Goal: Information Seeking & Learning: Learn about a topic

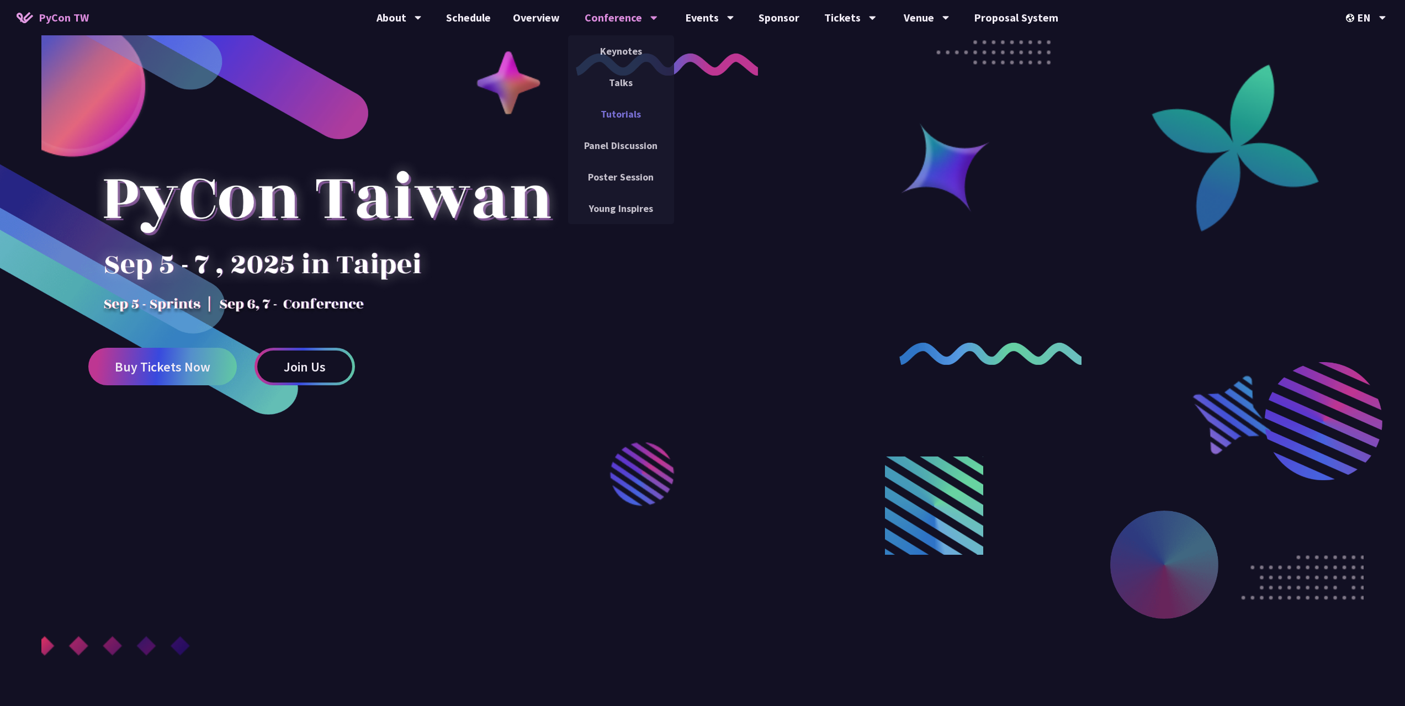
click at [629, 116] on link "Tutorials" at bounding box center [621, 114] width 106 height 26
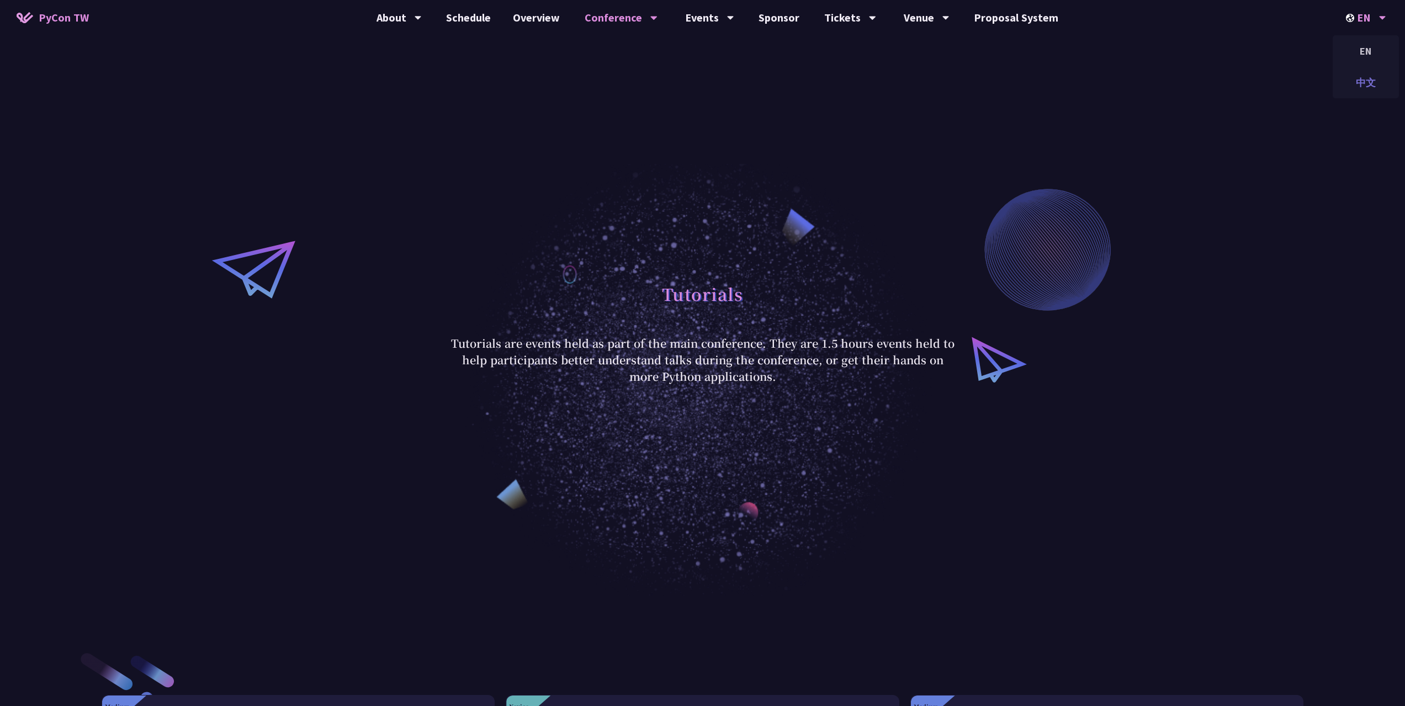
click at [1368, 78] on div "中文" at bounding box center [1366, 83] width 66 height 26
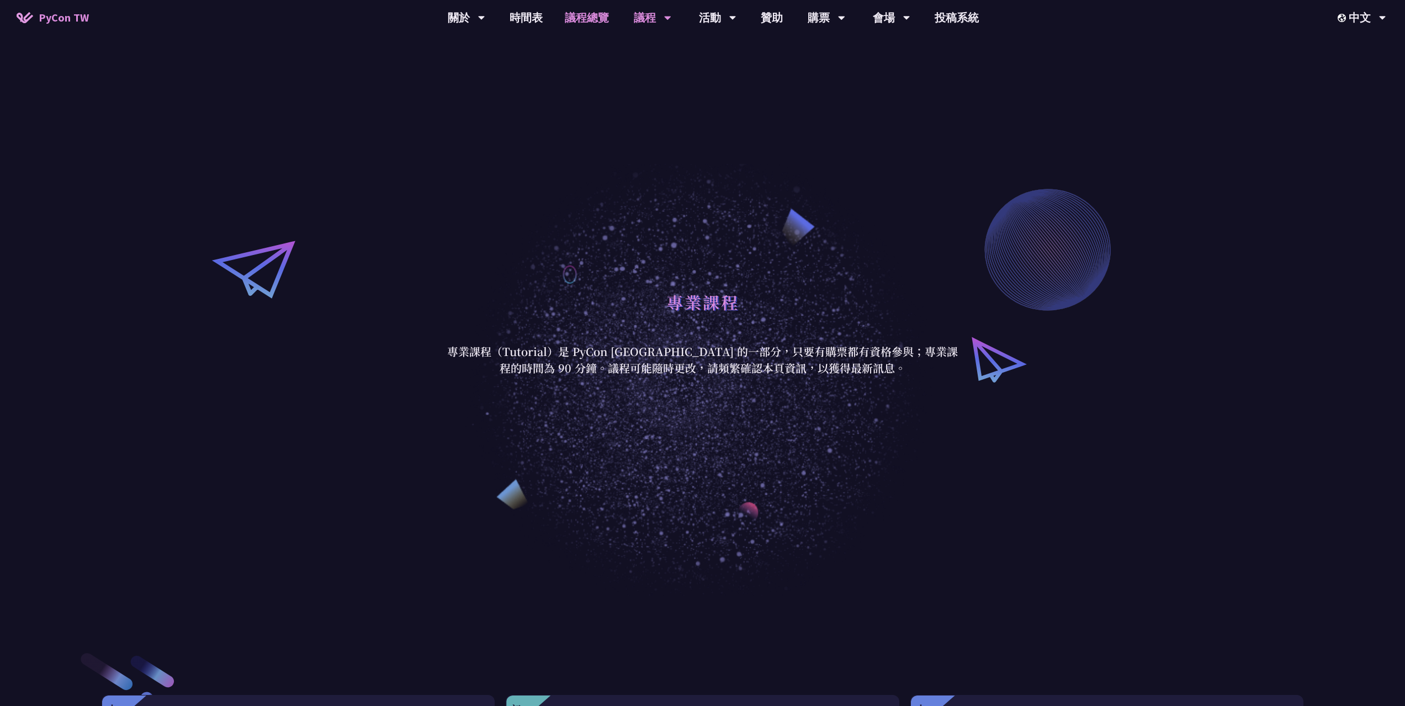
click at [566, 24] on link "議程總覽" at bounding box center [587, 17] width 66 height 35
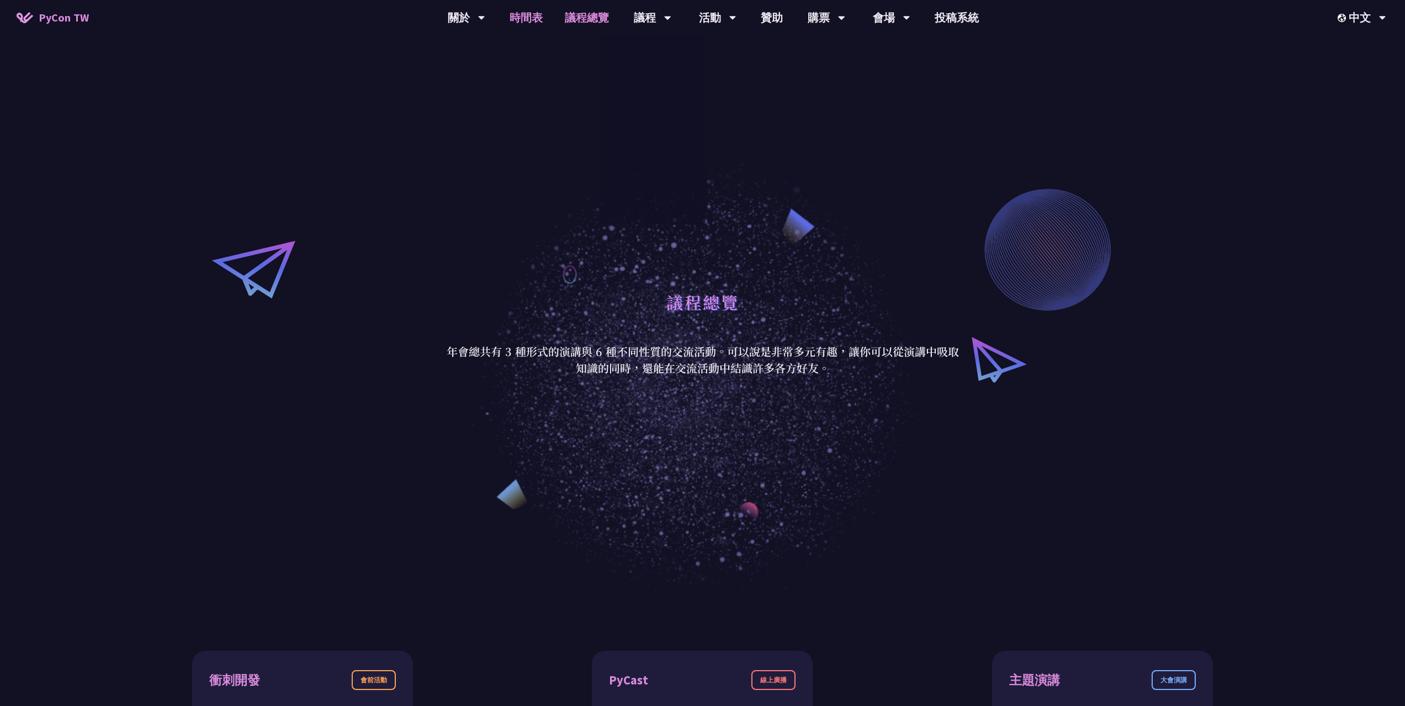
click at [530, 20] on link "時間表" at bounding box center [525, 17] width 55 height 35
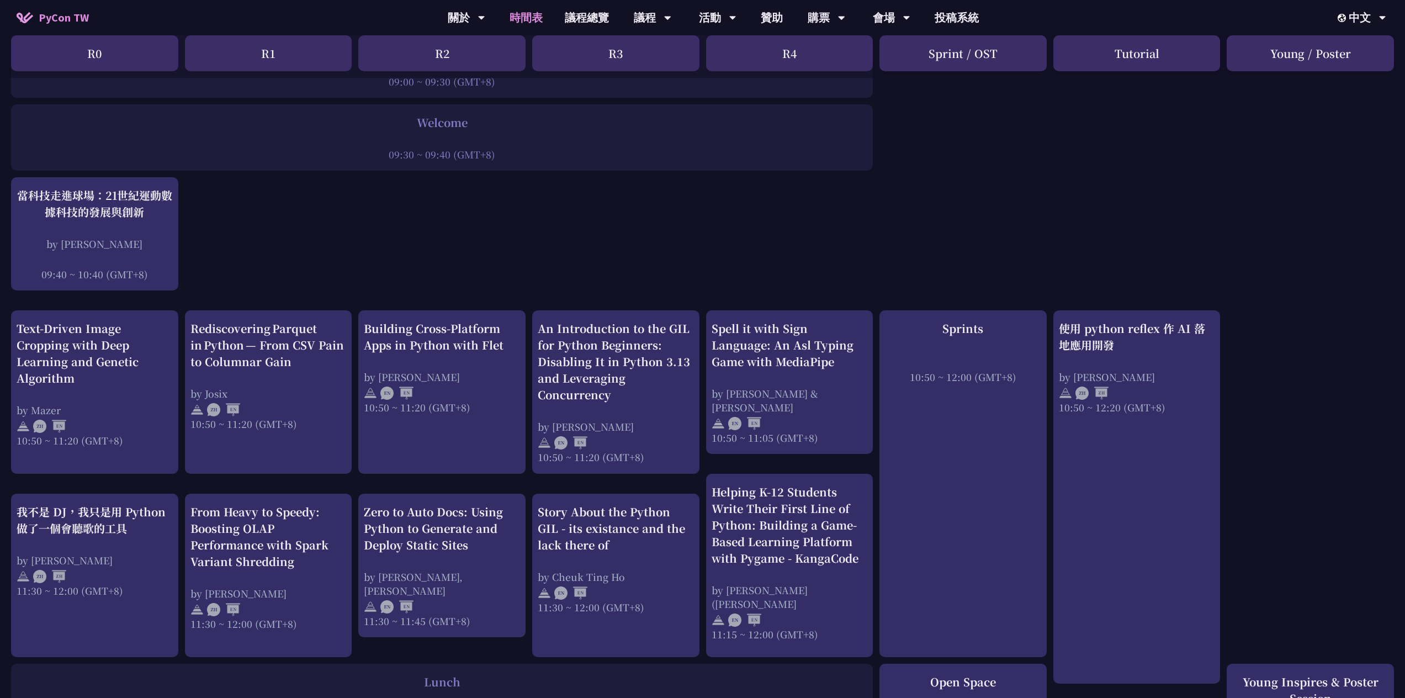
scroll to position [221, 0]
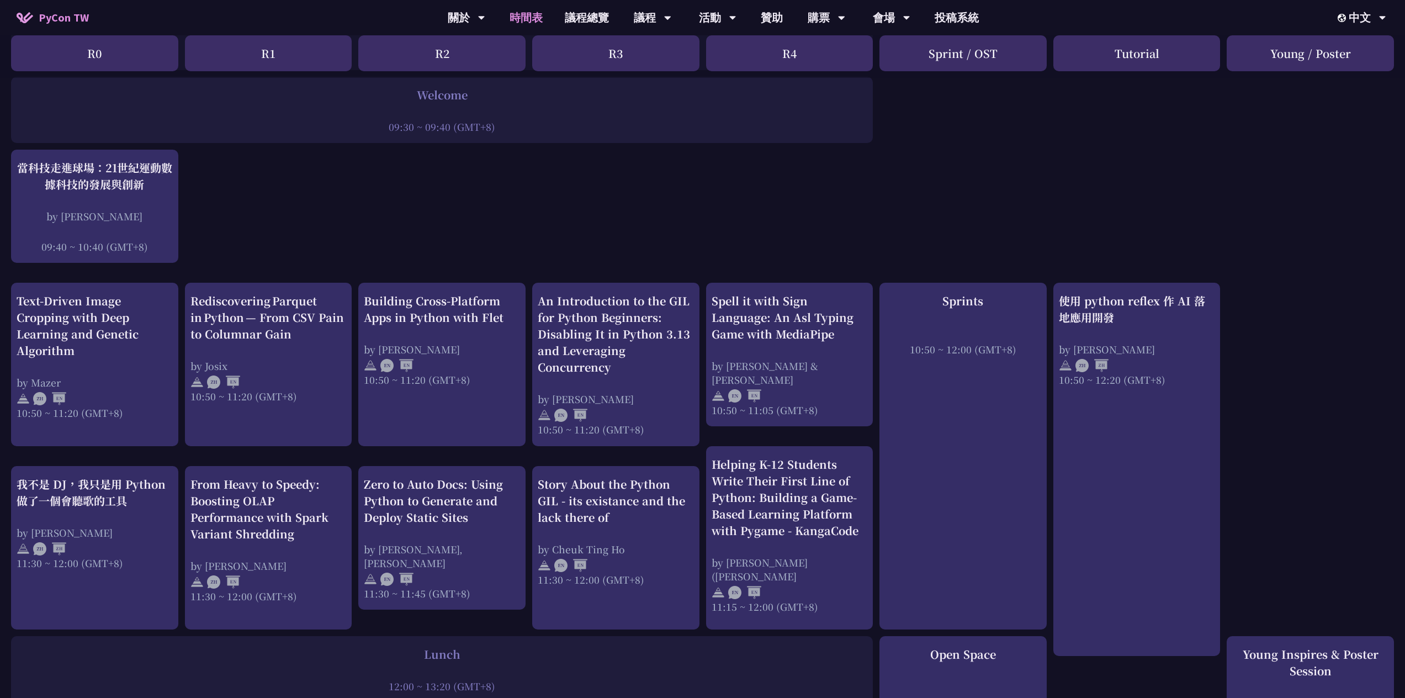
drag, startPoint x: 260, startPoint y: 236, endPoint x: 3, endPoint y: 177, distance: 263.4
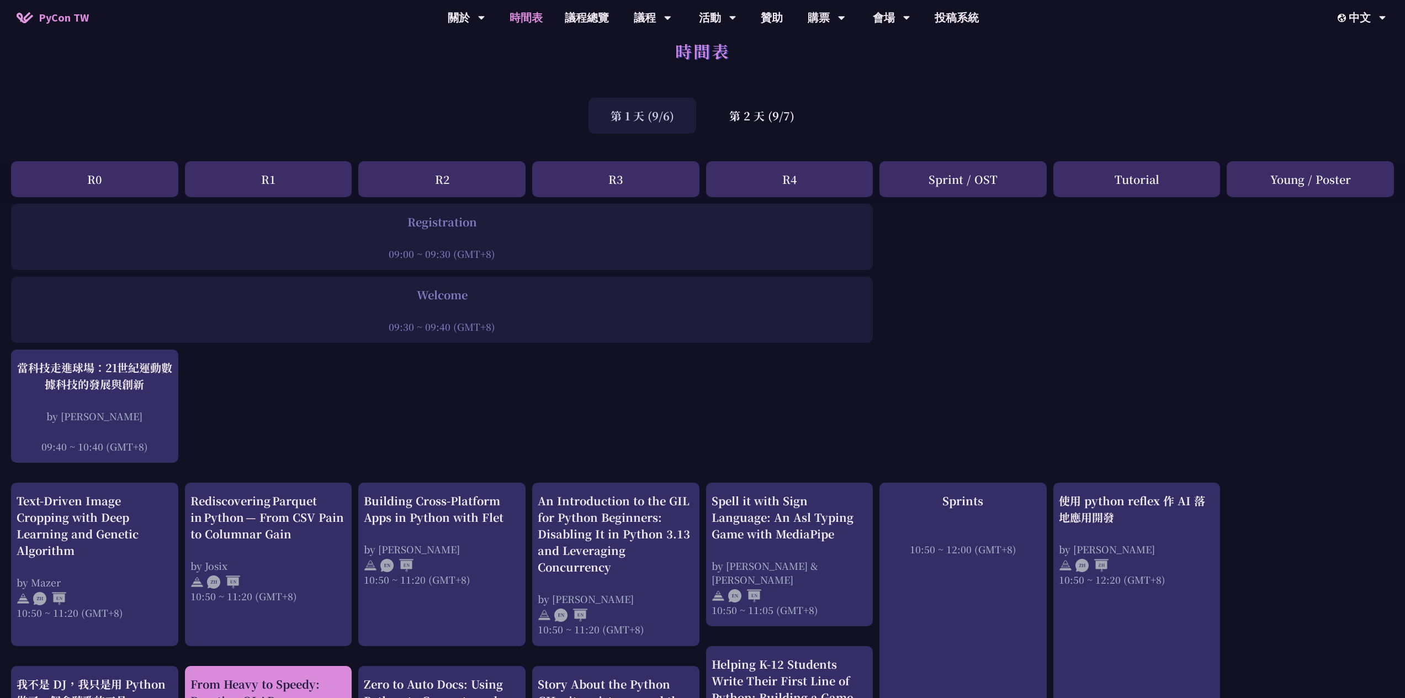
scroll to position [0, 0]
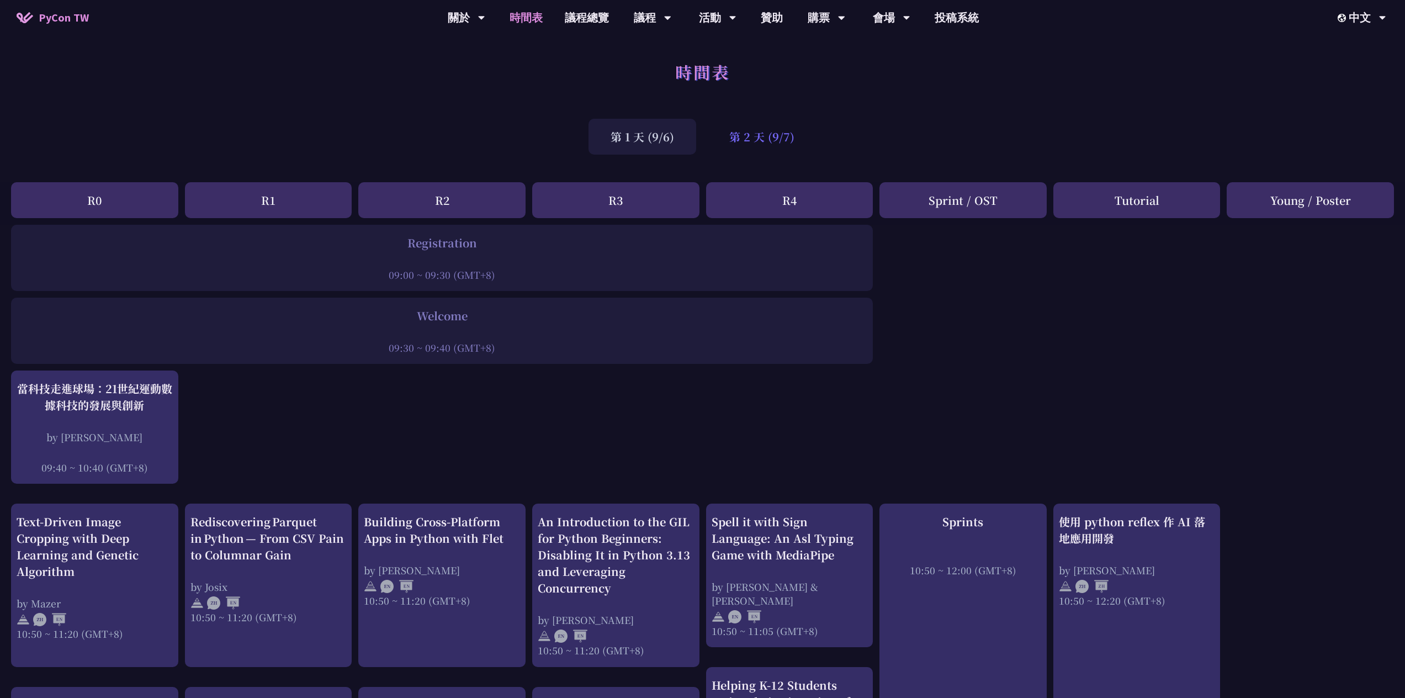
click at [759, 126] on div "第 2 天 (9/7)" at bounding box center [761, 137] width 109 height 36
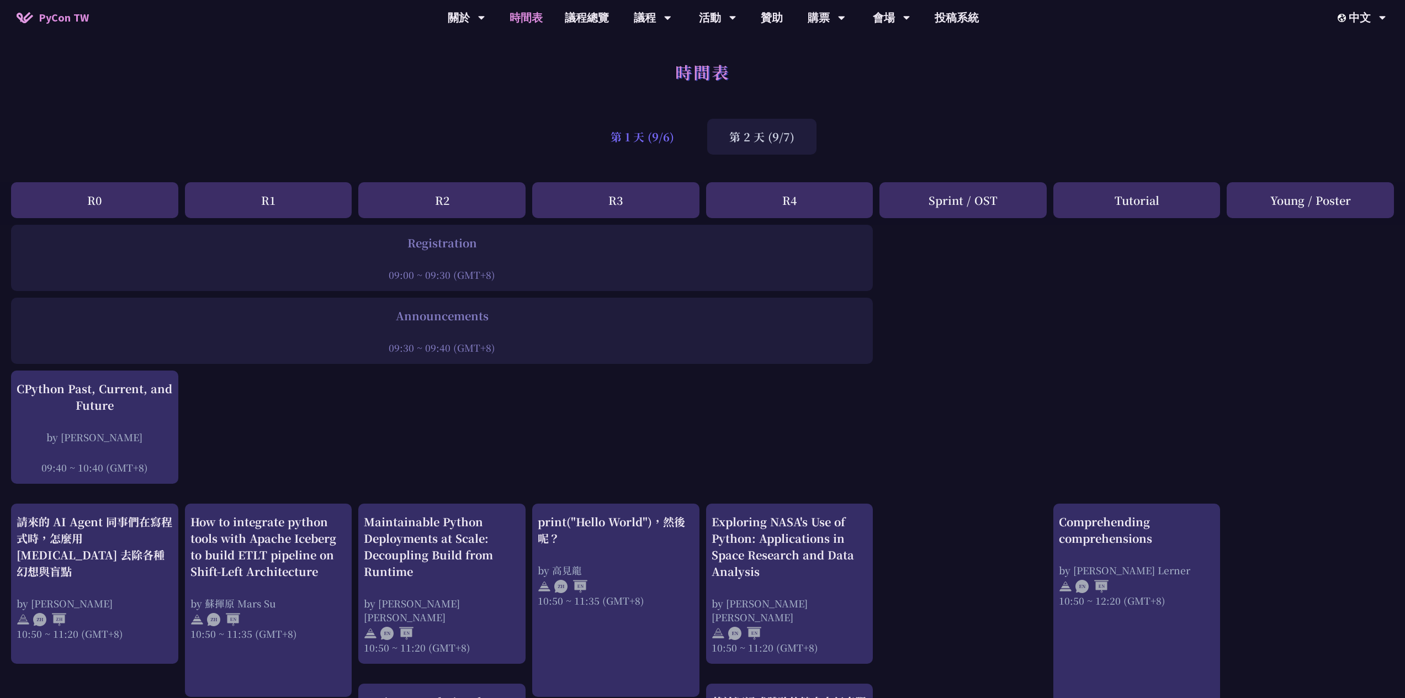
click at [640, 139] on div "第 1 天 (9/6)" at bounding box center [642, 137] width 108 height 36
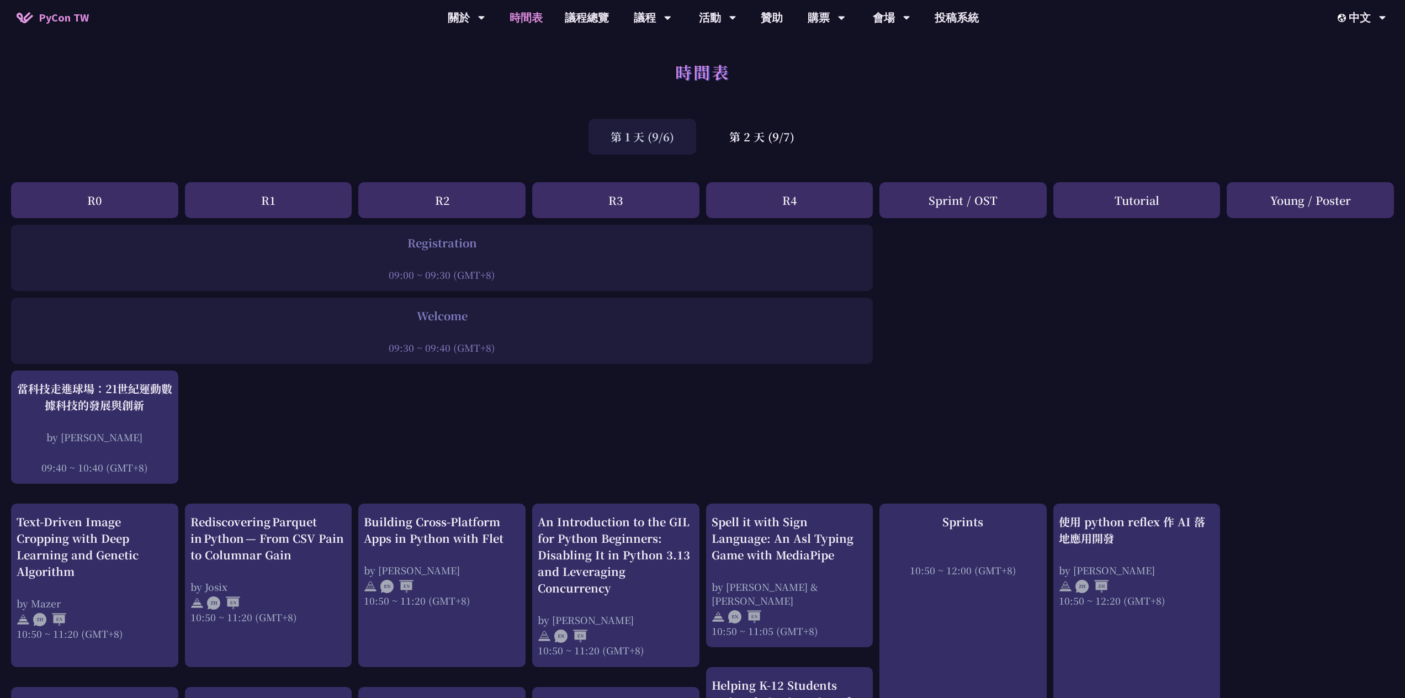
click at [331, 213] on div "R1" at bounding box center [268, 200] width 167 height 36
click at [465, 208] on div "R2" at bounding box center [441, 200] width 167 height 36
click at [753, 147] on div "第 2 天 (9/7)" at bounding box center [761, 137] width 109 height 36
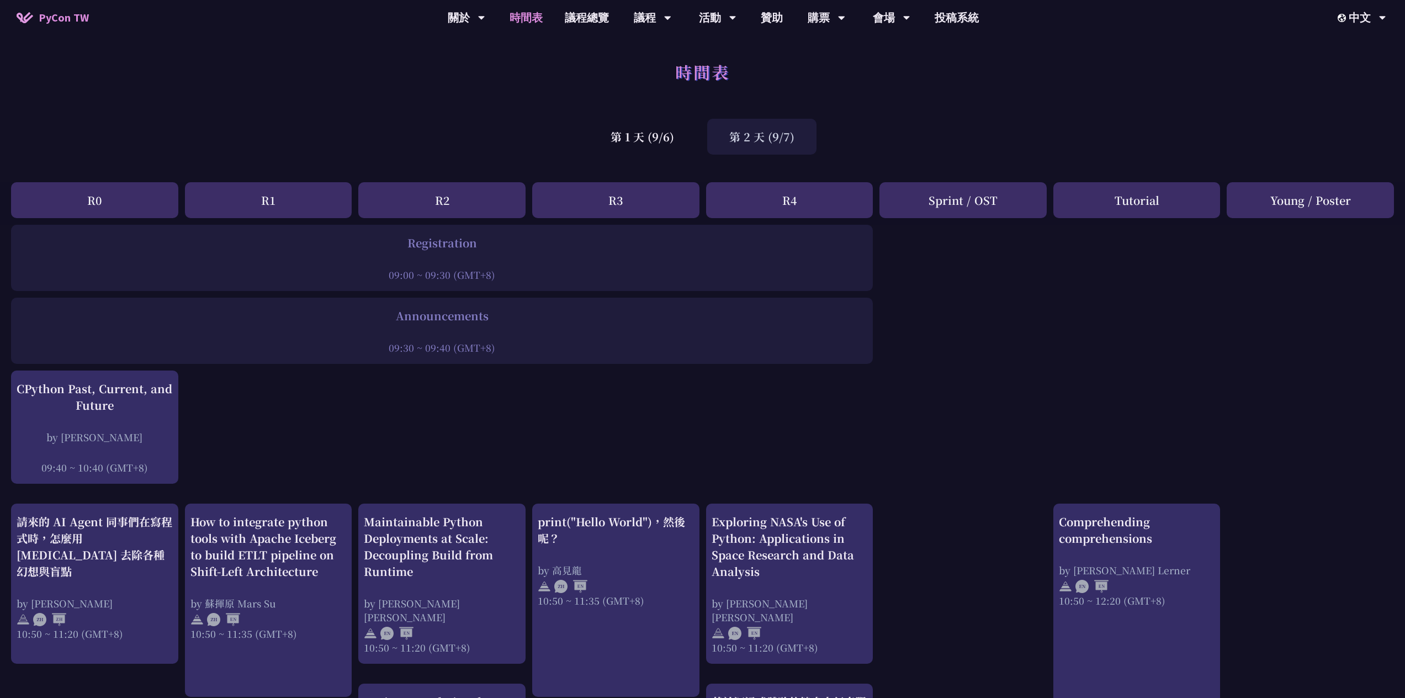
drag, startPoint x: 1277, startPoint y: 194, endPoint x: 1388, endPoint y: 211, distance: 112.2
click at [1388, 211] on div "Young / Poster" at bounding box center [1310, 200] width 167 height 36
drag, startPoint x: 1372, startPoint y: 208, endPoint x: 1275, endPoint y: 203, distance: 97.8
click at [1275, 203] on div "Young / Poster" at bounding box center [1310, 200] width 167 height 36
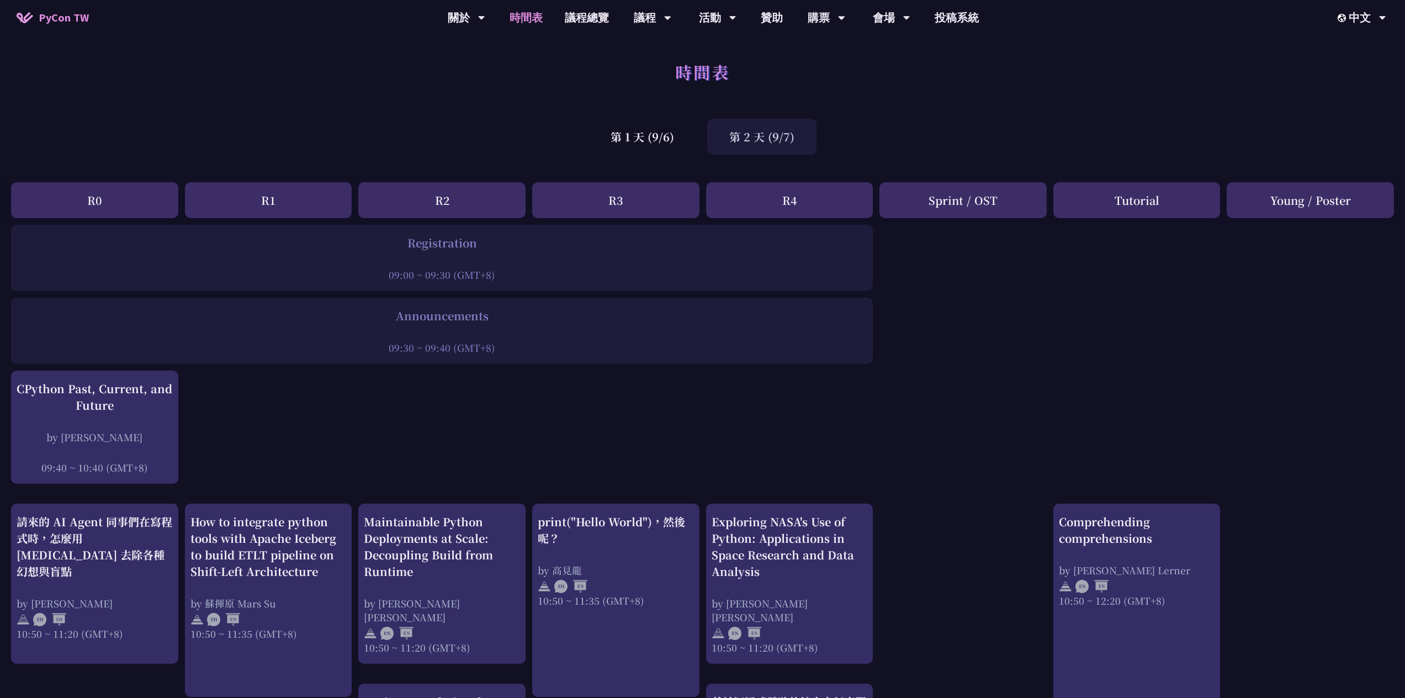
click at [1275, 203] on div "Young / Poster" at bounding box center [1310, 200] width 167 height 36
drag, startPoint x: 1188, startPoint y: 213, endPoint x: 1087, endPoint y: 208, distance: 100.6
click at [1087, 208] on div "Tutorial" at bounding box center [1136, 200] width 167 height 36
click at [661, 105] on link "專業課程" at bounding box center [652, 114] width 106 height 26
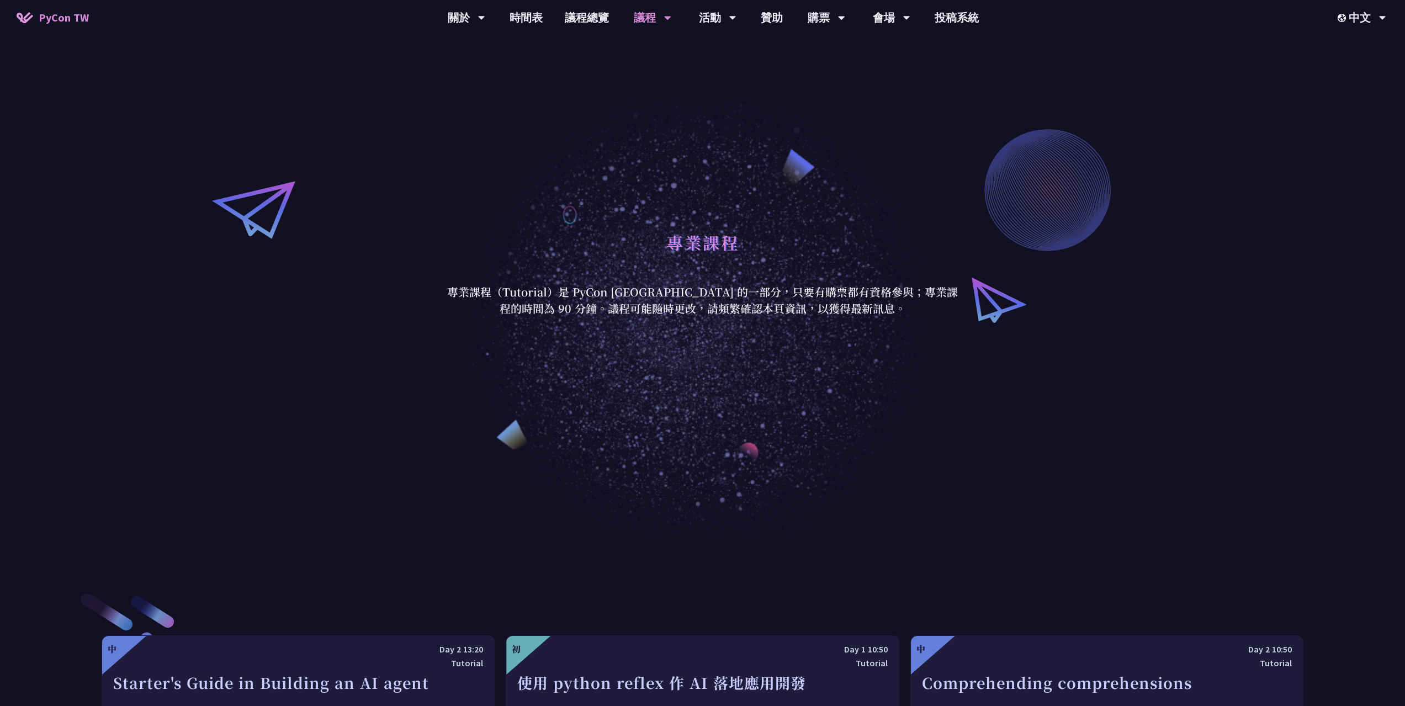
scroll to position [59, 0]
click at [664, 88] on link "一般演講" at bounding box center [652, 83] width 106 height 26
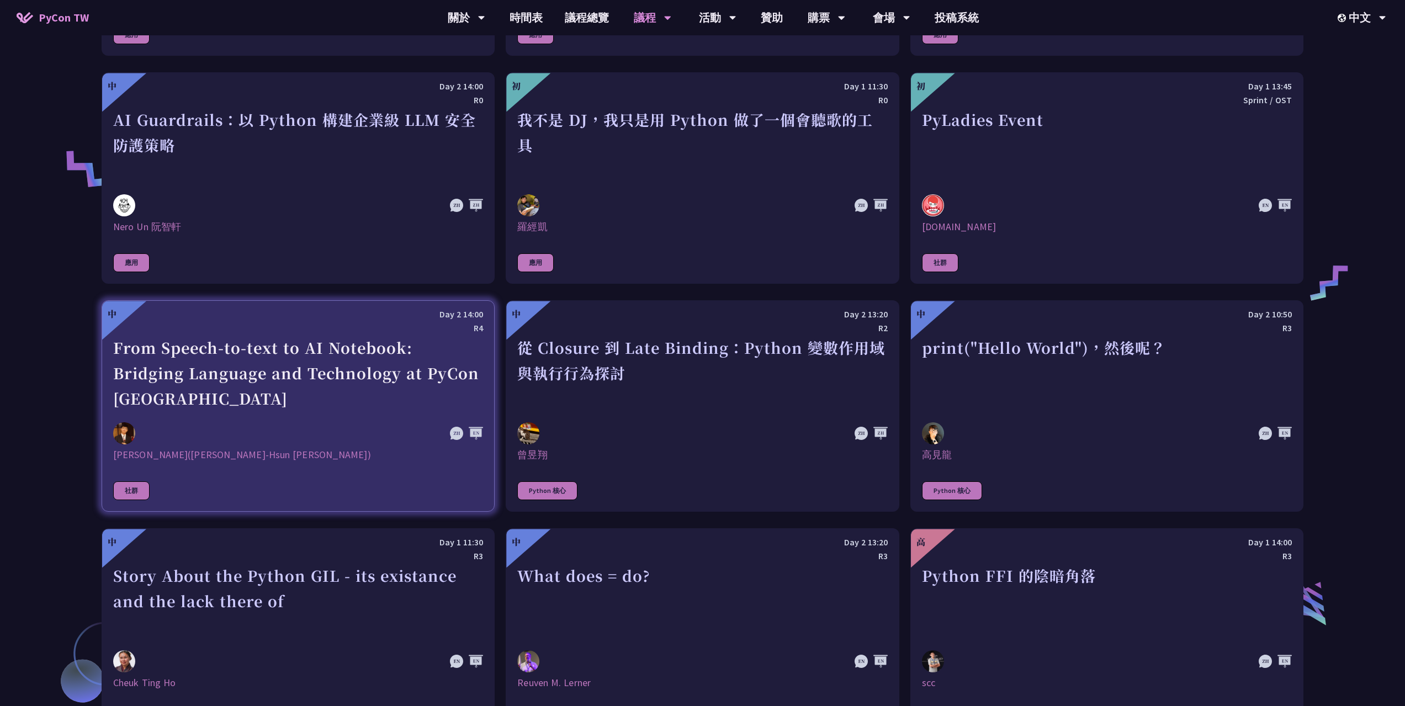
scroll to position [994, 0]
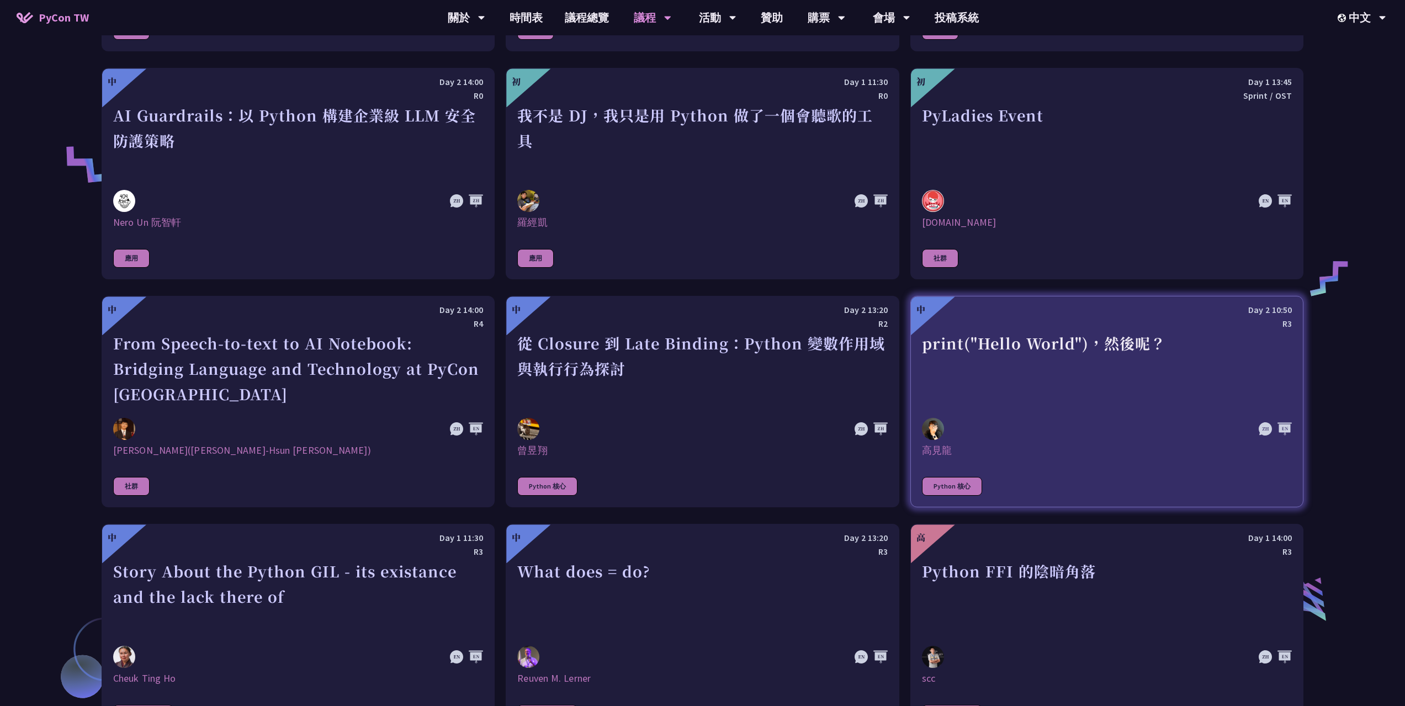
click at [1037, 423] on div at bounding box center [1051, 429] width 259 height 22
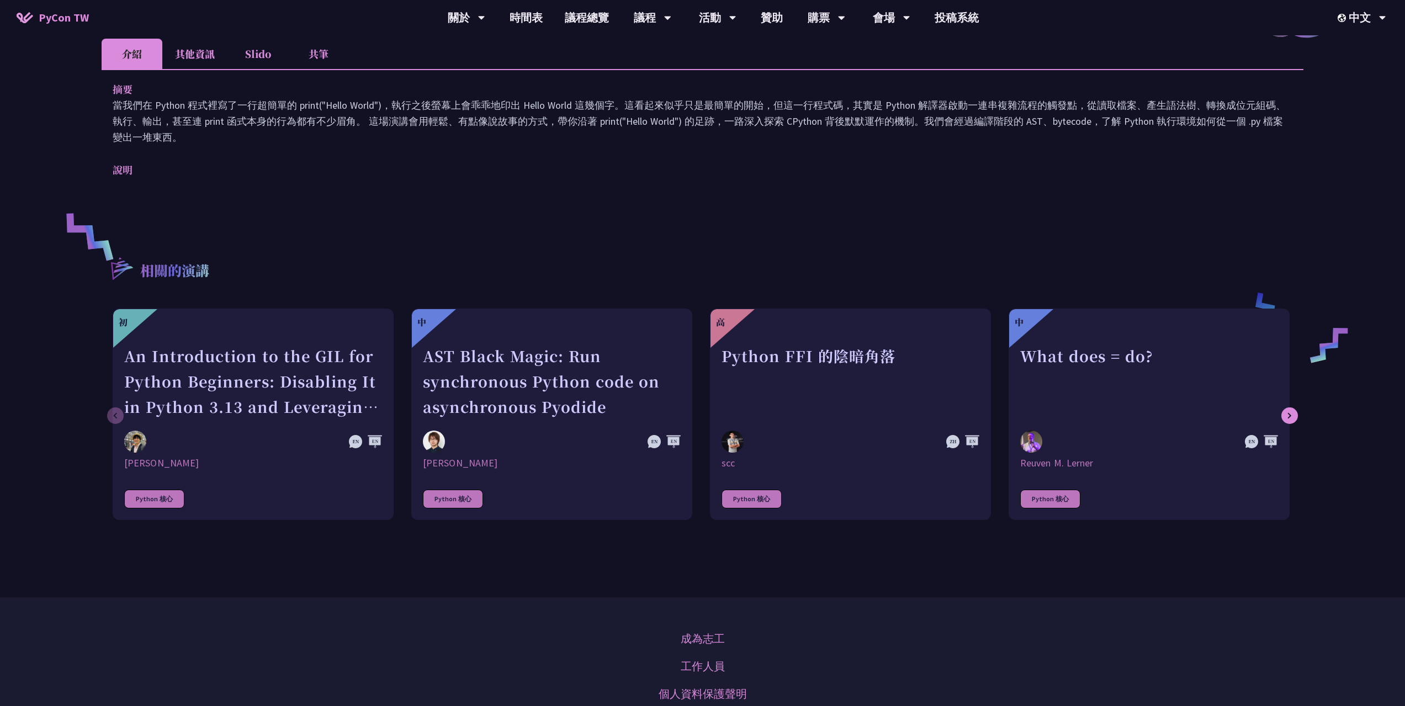
scroll to position [110, 0]
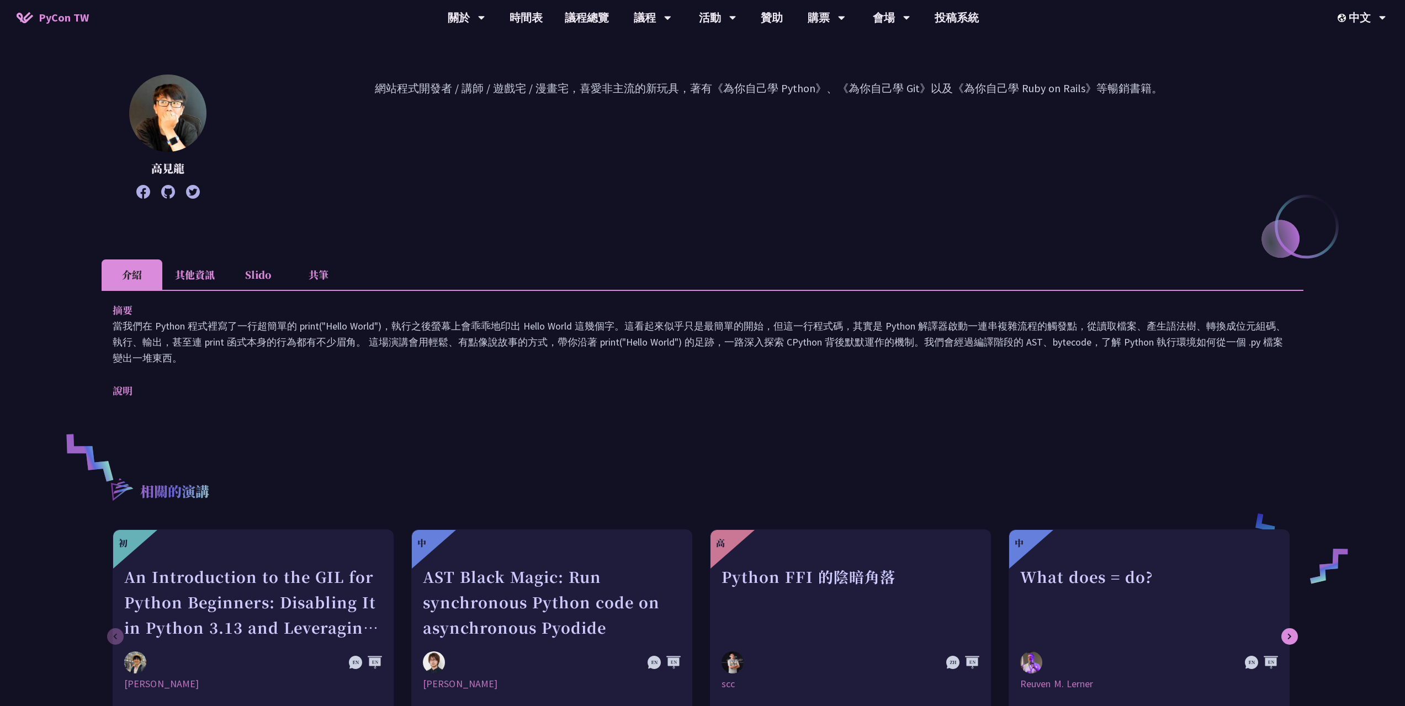
click at [201, 280] on li "其他資訊" at bounding box center [194, 274] width 65 height 30
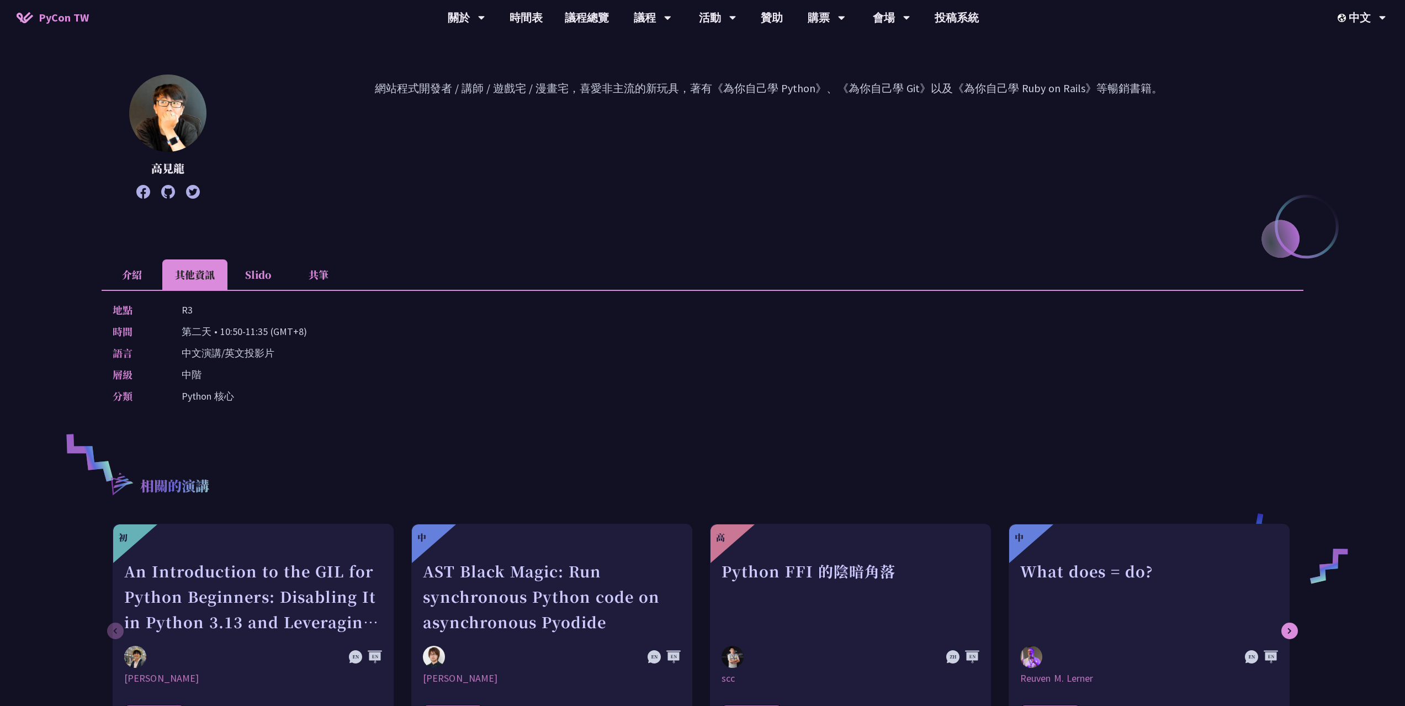
click at [171, 194] on icon at bounding box center [168, 192] width 14 height 14
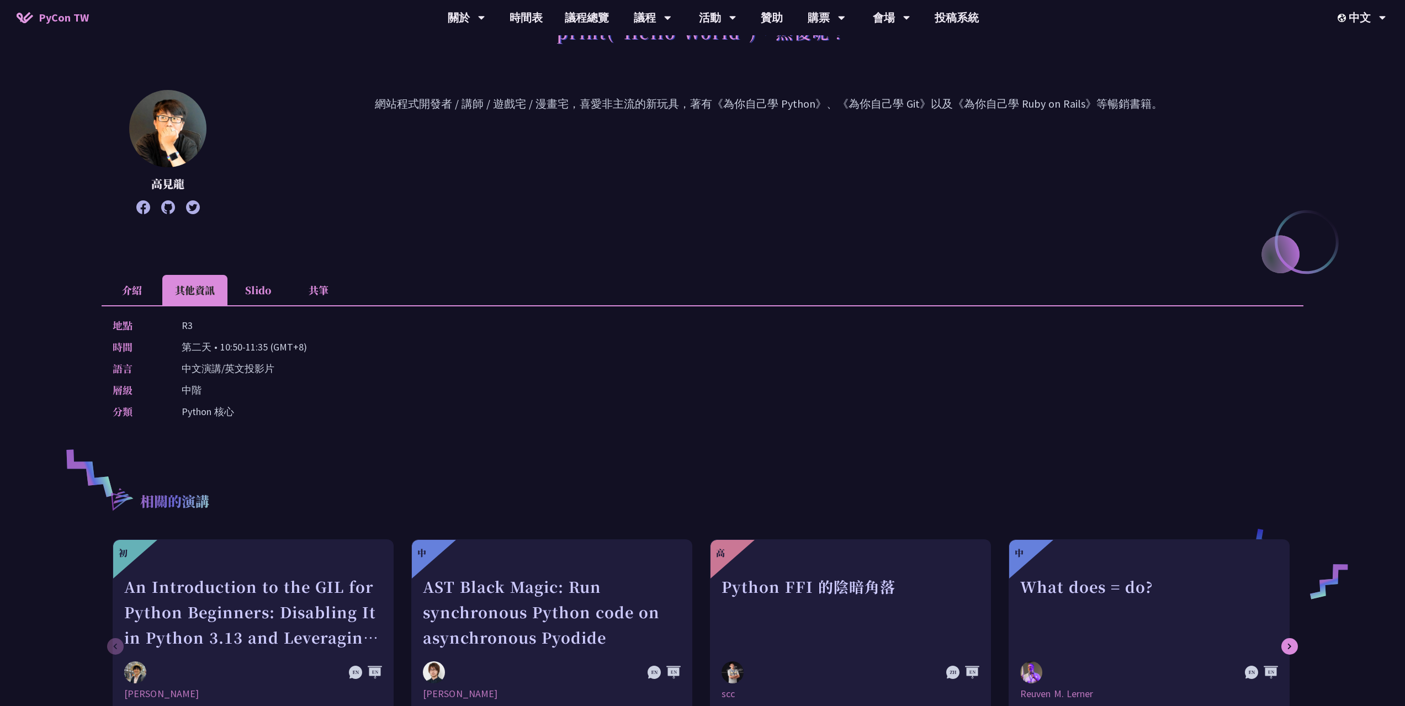
scroll to position [55, 0]
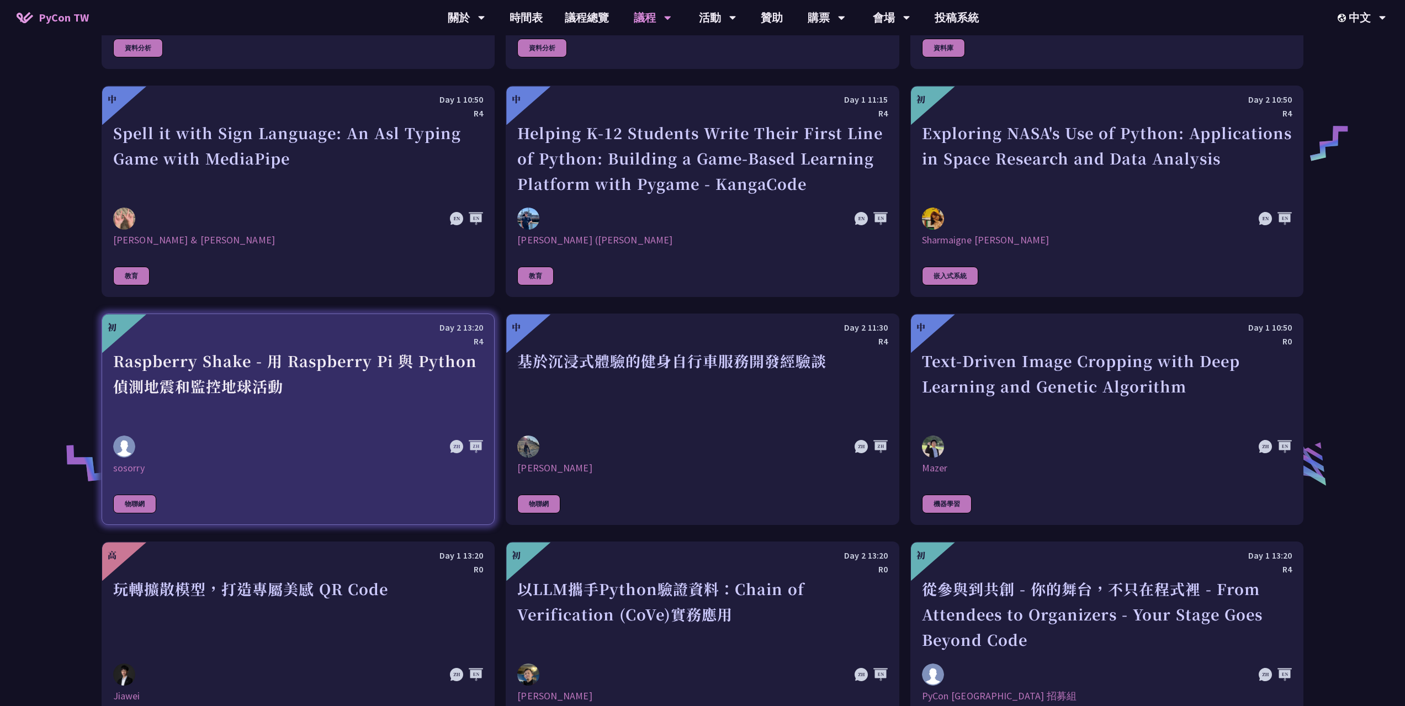
scroll to position [2117, 0]
